Goal: Task Accomplishment & Management: Manage account settings

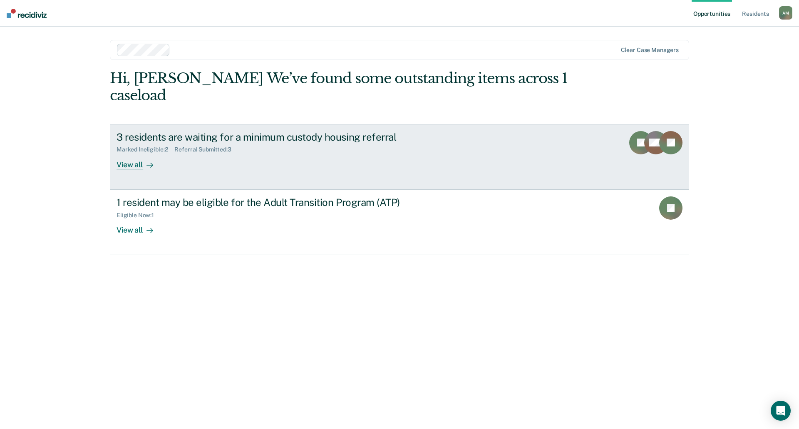
click at [141, 153] on div "View all" at bounding box center [139, 161] width 47 height 16
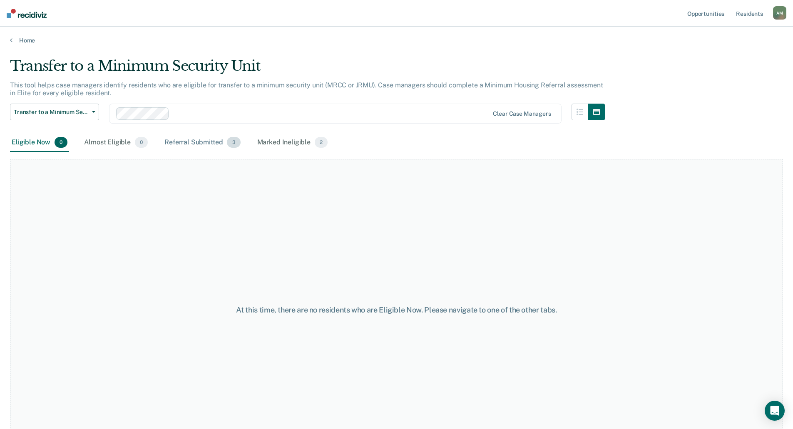
click at [203, 149] on div "Referral Submitted 3" at bounding box center [202, 143] width 79 height 18
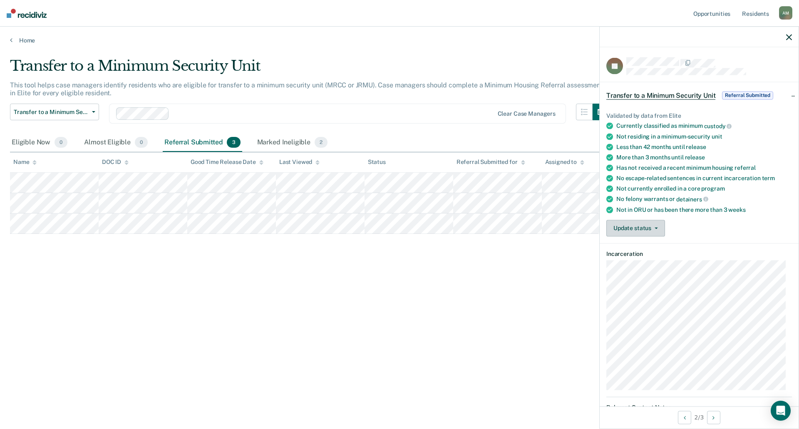
click at [659, 232] on button "Update status" at bounding box center [635, 228] width 59 height 17
click at [652, 238] on div "Validated by data from Elite Currently classified as minimum custody Not residi…" at bounding box center [699, 171] width 199 height 144
click at [649, 231] on button "Update status" at bounding box center [635, 228] width 59 height 17
click at [642, 253] on button "[PERSON_NAME] Submitted" at bounding box center [651, 247] width 90 height 13
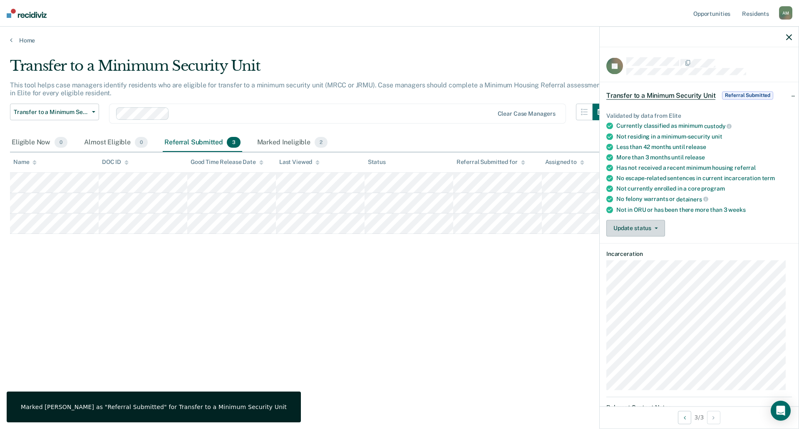
click at [636, 222] on button "Update status" at bounding box center [635, 228] width 59 height 17
click at [639, 248] on button "[PERSON_NAME] Submitted" at bounding box center [651, 247] width 90 height 13
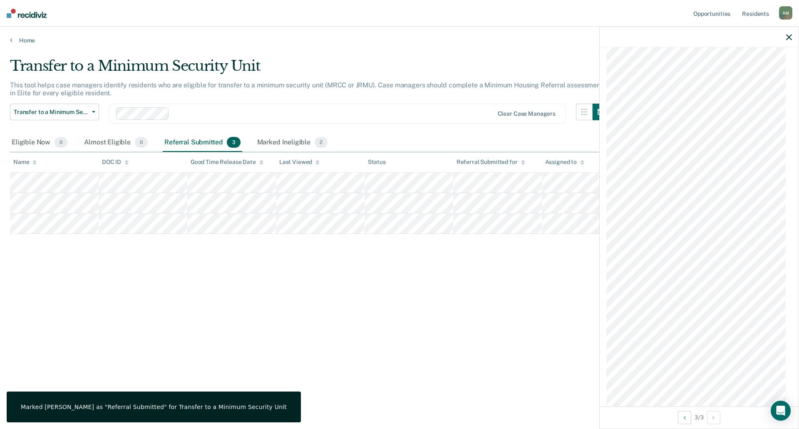
scroll to position [900, 0]
click at [547, 328] on div "Transfer to a Minimum Security Unit This tool helps case managers identify resi…" at bounding box center [399, 211] width 779 height 309
click at [362, 254] on div "Transfer to a Minimum Security Unit This tool helps case managers identify resi…" at bounding box center [399, 211] width 779 height 309
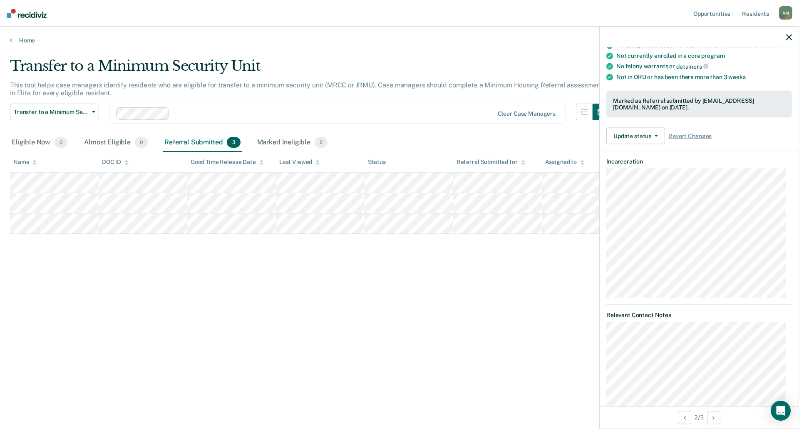
scroll to position [0, 0]
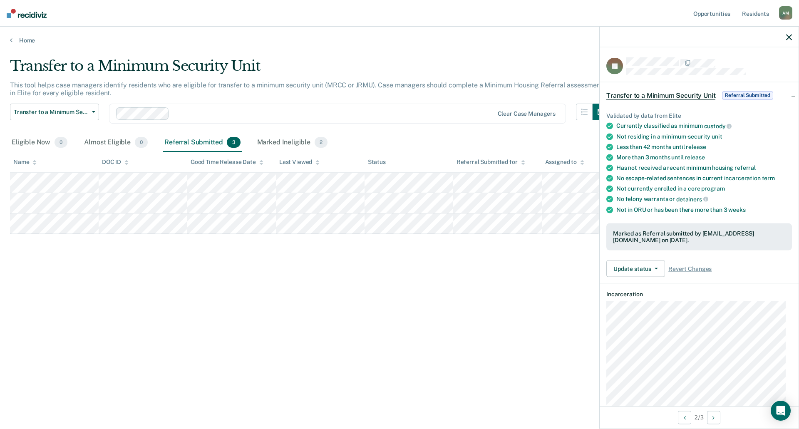
click at [788, 39] on icon "button" at bounding box center [789, 37] width 6 height 6
